Goal: Connect with others: Connect with others

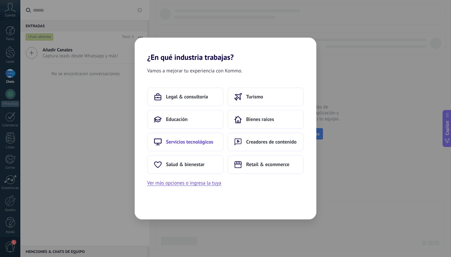
click at [198, 144] on span "Servicios tecnológicos" at bounding box center [189, 142] width 47 height 6
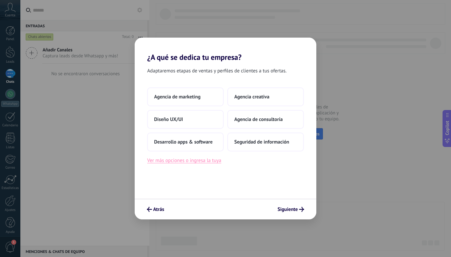
click at [206, 163] on button "Ver más opciones o ingresa la tuya" at bounding box center [184, 160] width 74 height 8
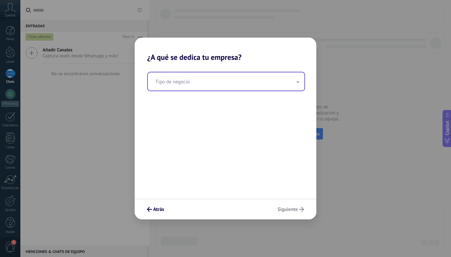
click at [237, 82] on input "text" at bounding box center [226, 81] width 157 height 18
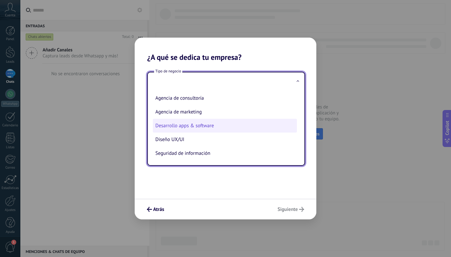
scroll to position [14, 0]
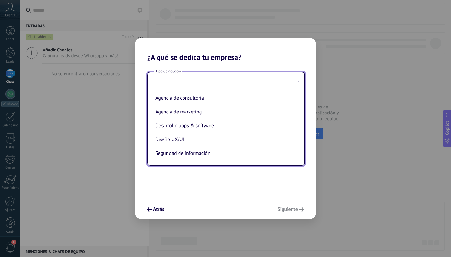
click at [244, 82] on input "text" at bounding box center [226, 81] width 157 height 18
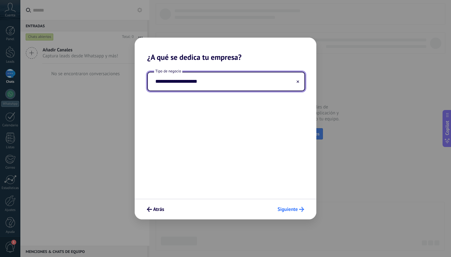
type input "**********"
click at [295, 213] on button "Siguiente" at bounding box center [291, 209] width 32 height 11
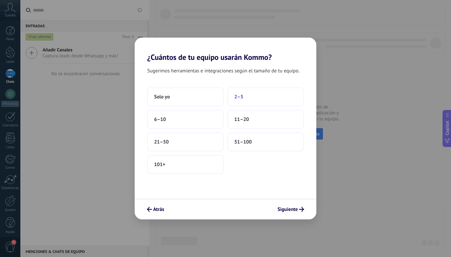
click at [248, 96] on button "2–5" at bounding box center [265, 96] width 76 height 19
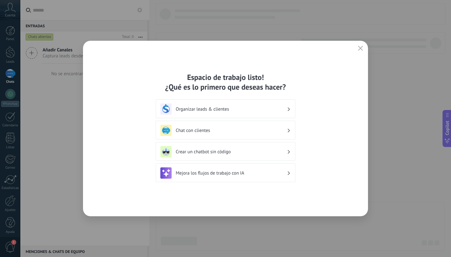
click at [237, 128] on h3 "Chat con clientes" at bounding box center [231, 131] width 111 height 6
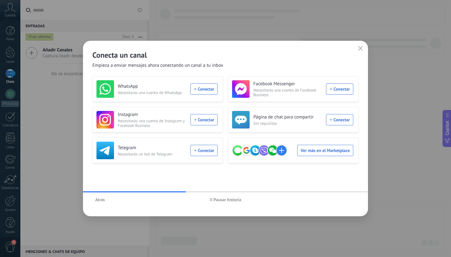
click at [99, 202] on span "Atrás" at bounding box center [100, 199] width 10 height 4
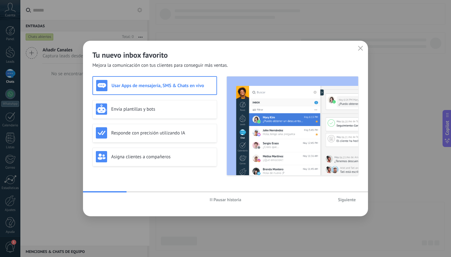
click at [224, 201] on span "Pausar historia" at bounding box center [228, 199] width 28 height 4
click at [347, 199] on span "Siguiente" at bounding box center [347, 199] width 18 height 4
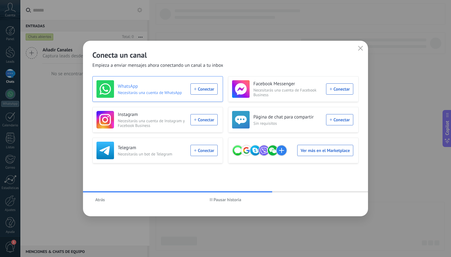
click at [205, 89] on div "WhatsApp Necesitarás una cuenta de WhatsApp Conectar" at bounding box center [156, 89] width 121 height 18
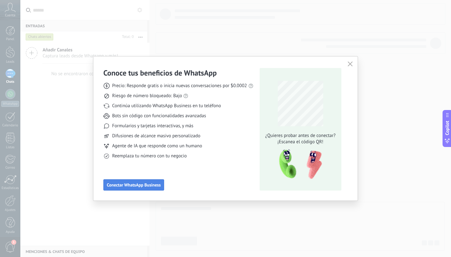
click at [151, 184] on span "Conectar WhatsApp Business" at bounding box center [134, 185] width 54 height 4
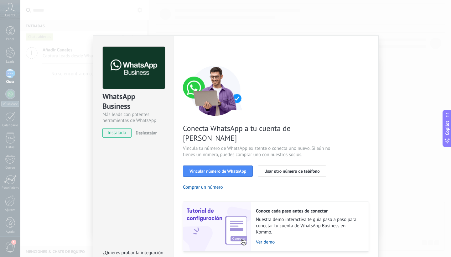
click at [127, 134] on span "instalado" at bounding box center [117, 132] width 29 height 9
click at [119, 133] on span "instalado" at bounding box center [117, 132] width 29 height 9
click at [338, 119] on div "Conecta WhatsApp a tu cuenta de Kommo Vincula tu número de WhatsApp existente o…" at bounding box center [276, 158] width 186 height 186
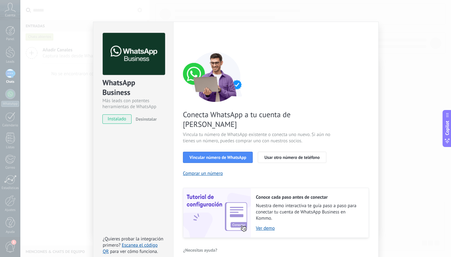
scroll to position [13, 0]
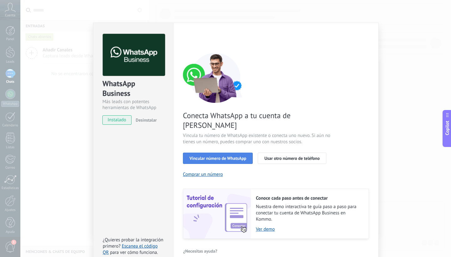
click at [229, 156] on span "Vincular número de WhatsApp" at bounding box center [218, 158] width 57 height 4
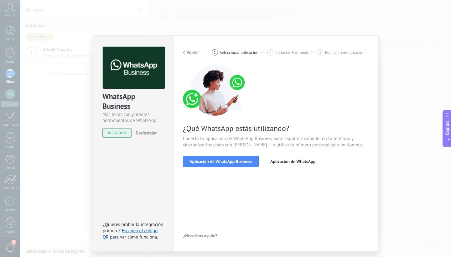
scroll to position [0, 0]
click at [239, 159] on span "Aplicación de WhatsApp Business" at bounding box center [221, 161] width 63 height 4
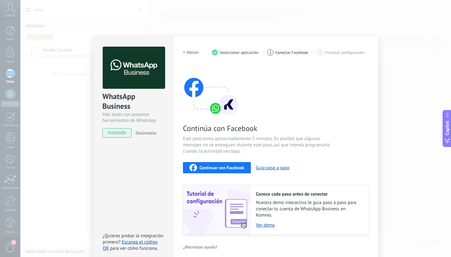
click at [244, 166] on button "Continuar con Facebook" at bounding box center [217, 167] width 68 height 11
